Goal: Go to known website: Go to known website

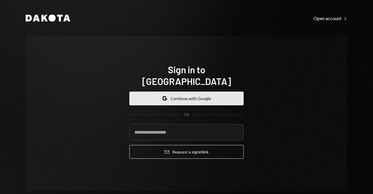
click at [192, 91] on button "Google Continue with Google" at bounding box center [186, 98] width 114 height 14
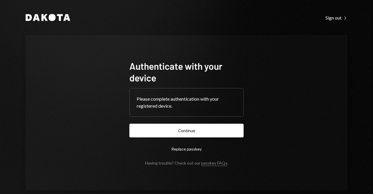
click at [183, 130] on button "Continue" at bounding box center [186, 130] width 114 height 14
